Goal: Navigation & Orientation: Understand site structure

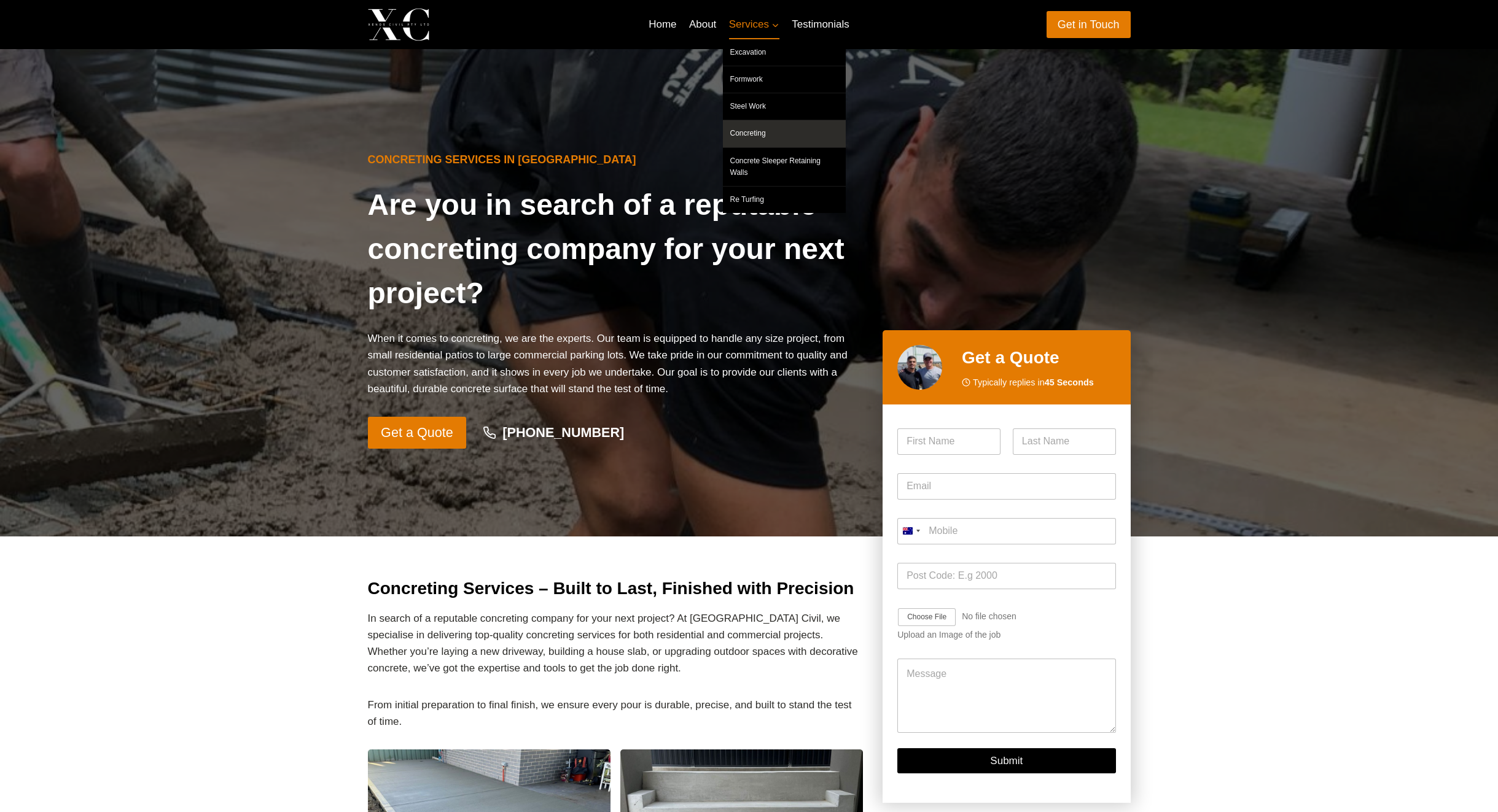
click at [787, 137] on link "Concreting" at bounding box center [784, 134] width 122 height 27
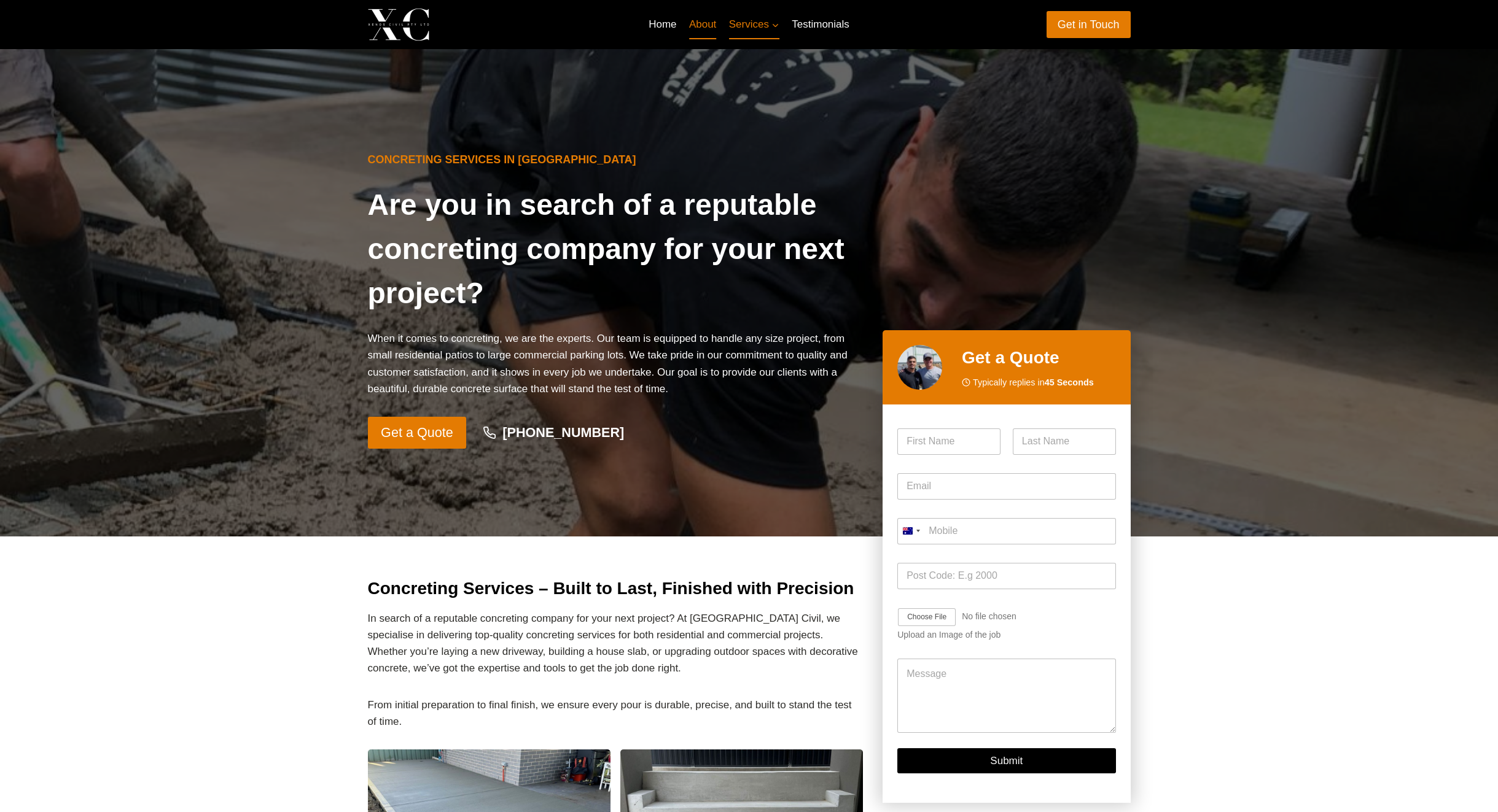
click at [701, 28] on link "About" at bounding box center [703, 25] width 40 height 30
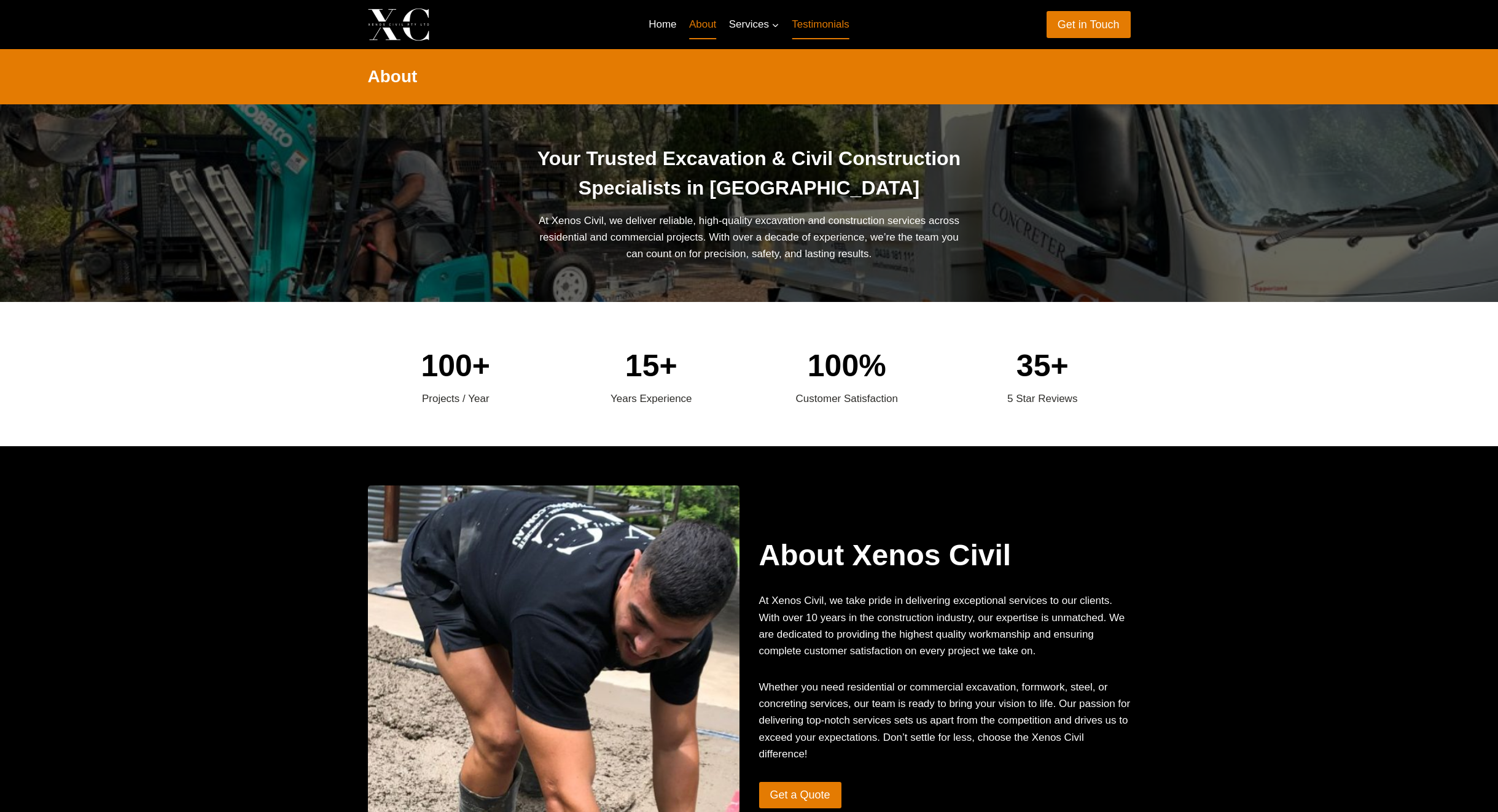
click at [809, 17] on link "Testimonials" at bounding box center [820, 25] width 70 height 30
